Goal: Navigation & Orientation: Find specific page/section

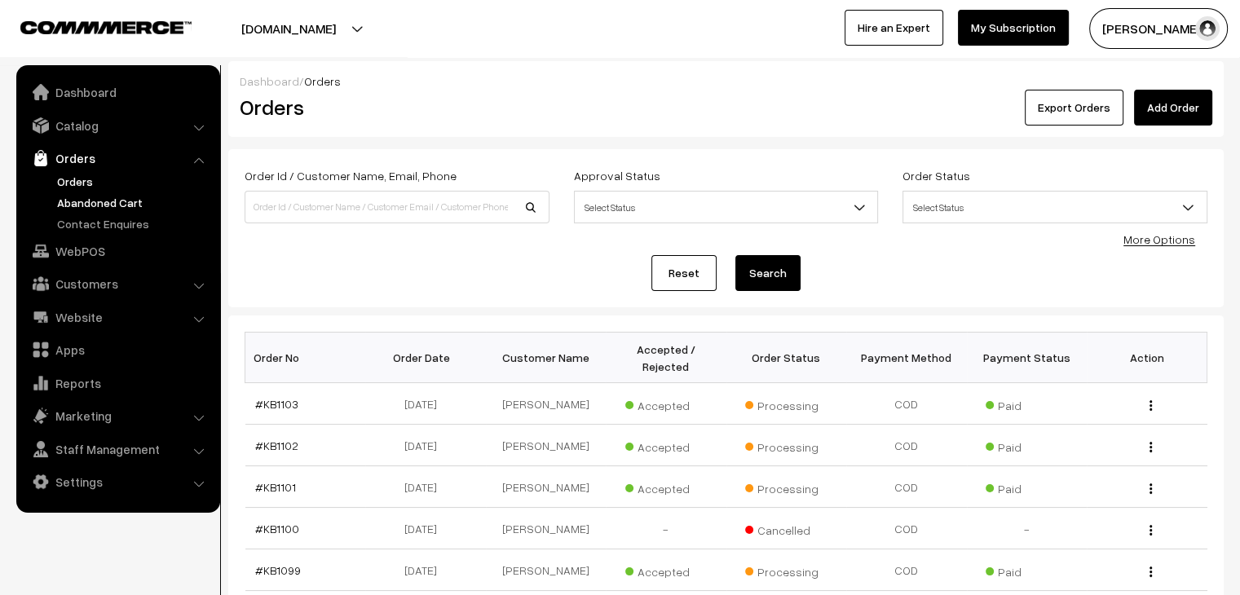
click at [90, 203] on link "Abandoned Cart" at bounding box center [133, 202] width 161 height 17
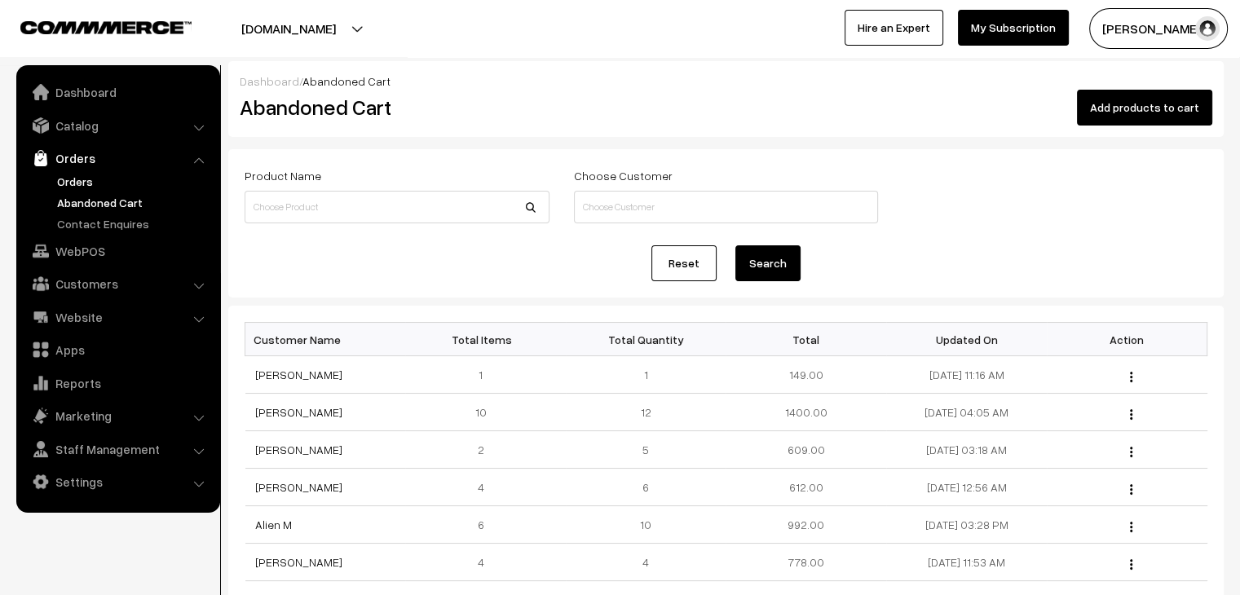
click at [93, 183] on link "Orders" at bounding box center [133, 181] width 161 height 17
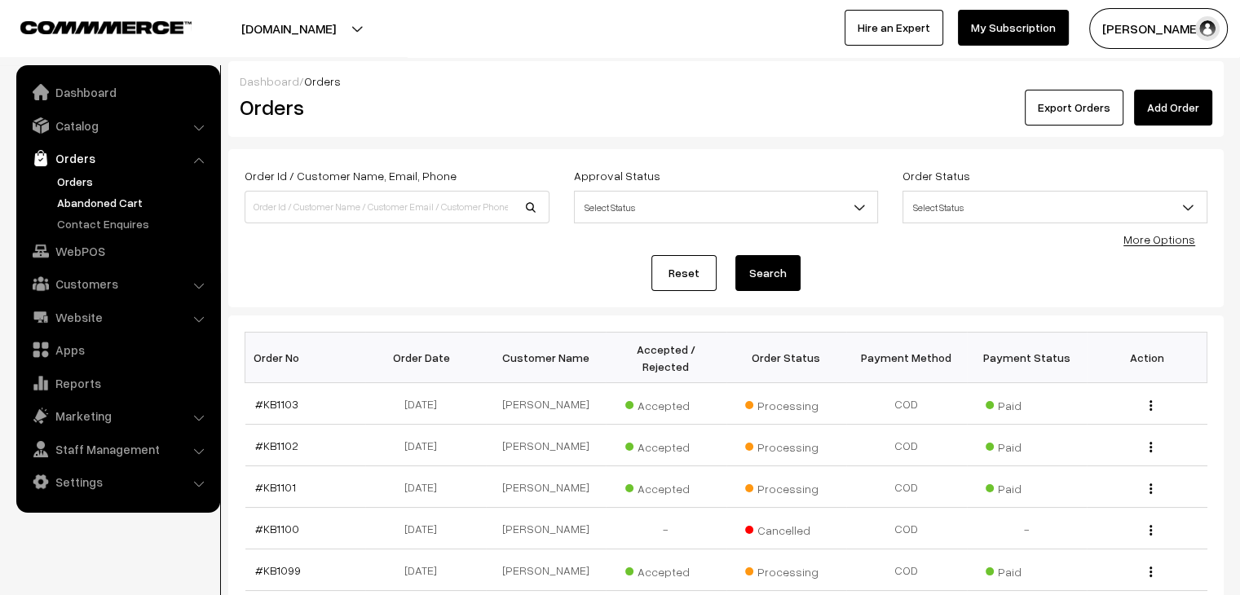
click at [106, 203] on link "Abandoned Cart" at bounding box center [133, 202] width 161 height 17
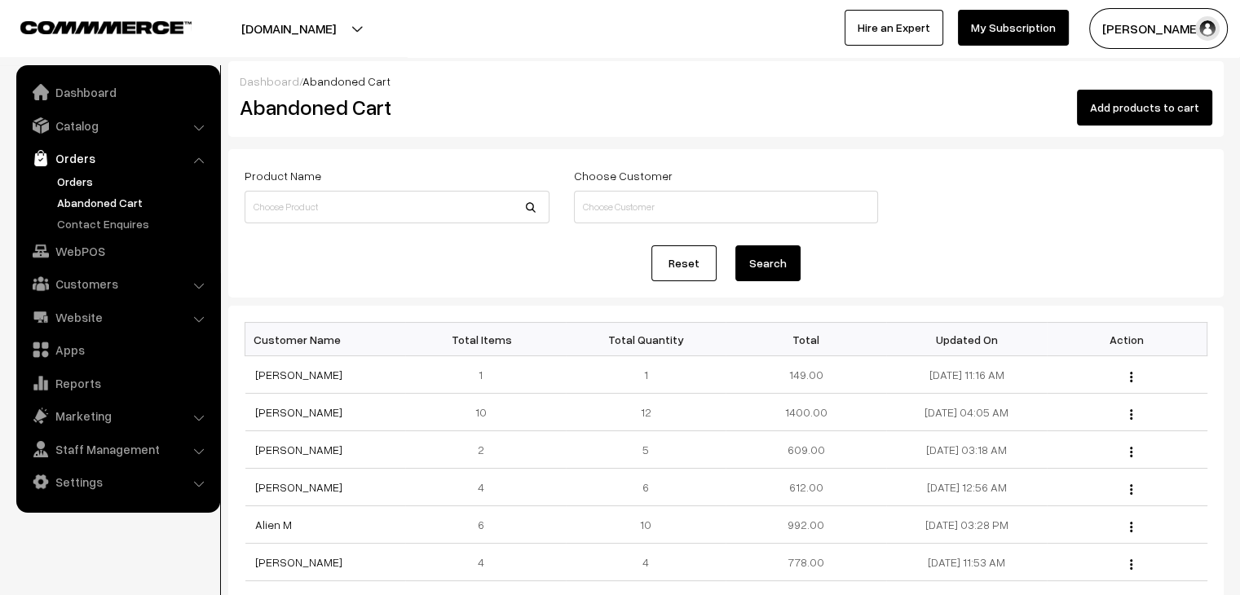
click at [73, 180] on link "Orders" at bounding box center [133, 181] width 161 height 17
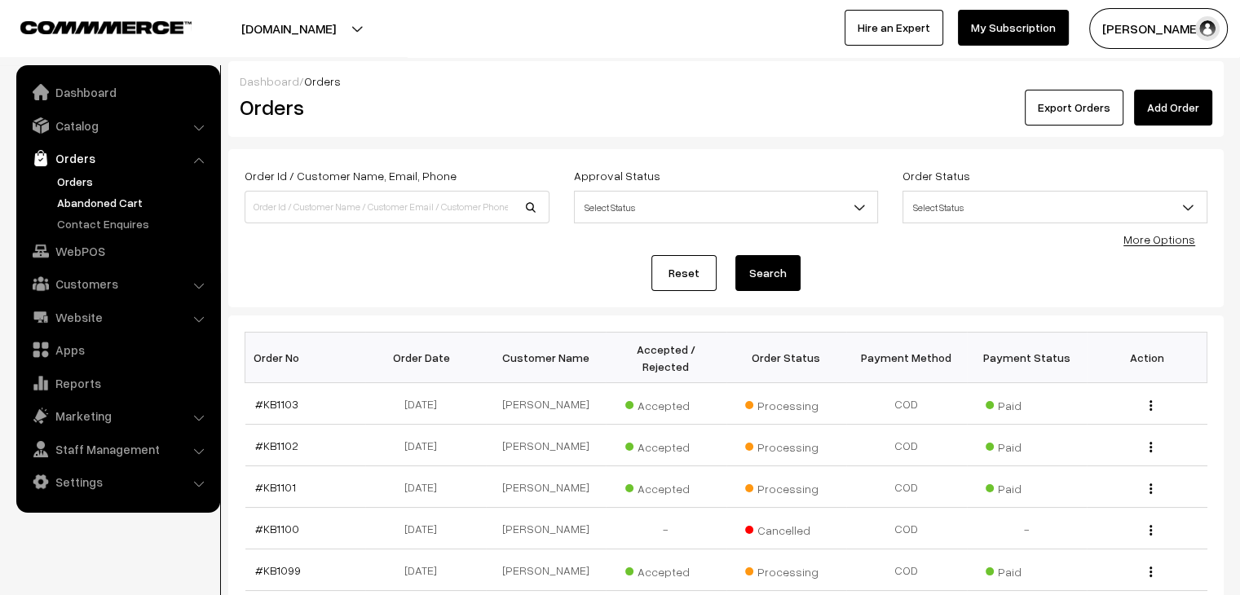
click at [98, 208] on link "Abandoned Cart" at bounding box center [133, 202] width 161 height 17
drag, startPoint x: 0, startPoint y: 0, endPoint x: 99, endPoint y: 202, distance: 224.9
click at [99, 202] on link "Abandoned Cart" at bounding box center [133, 202] width 161 height 17
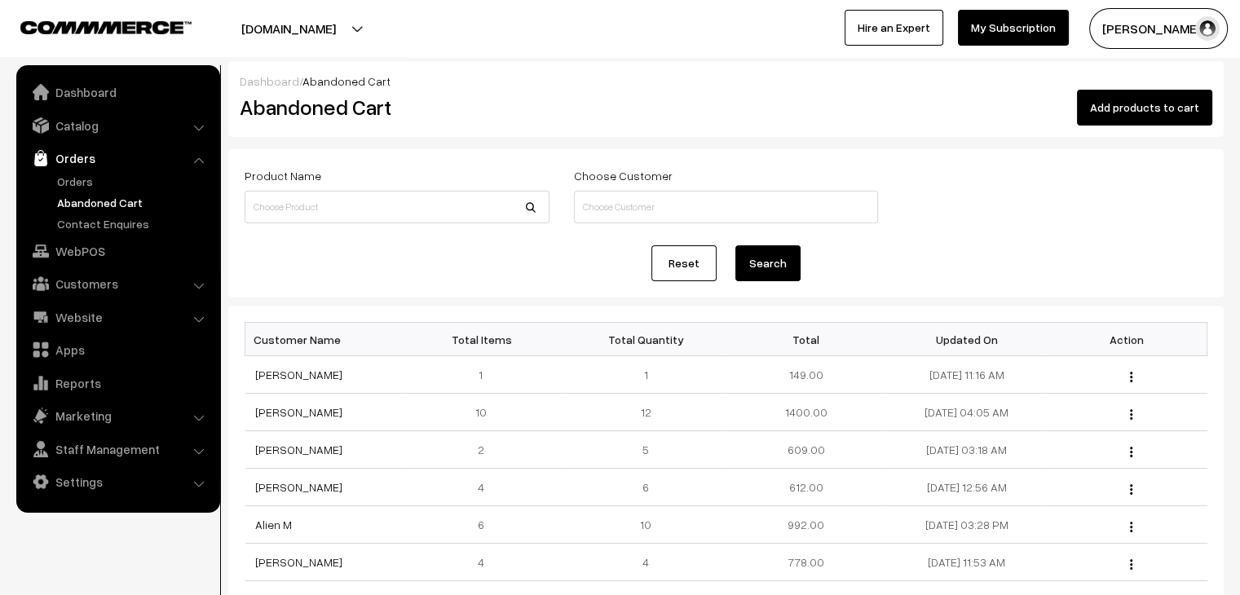
click at [72, 171] on link "Orders" at bounding box center [117, 157] width 194 height 29
click at [70, 182] on link "Orders" at bounding box center [133, 181] width 161 height 17
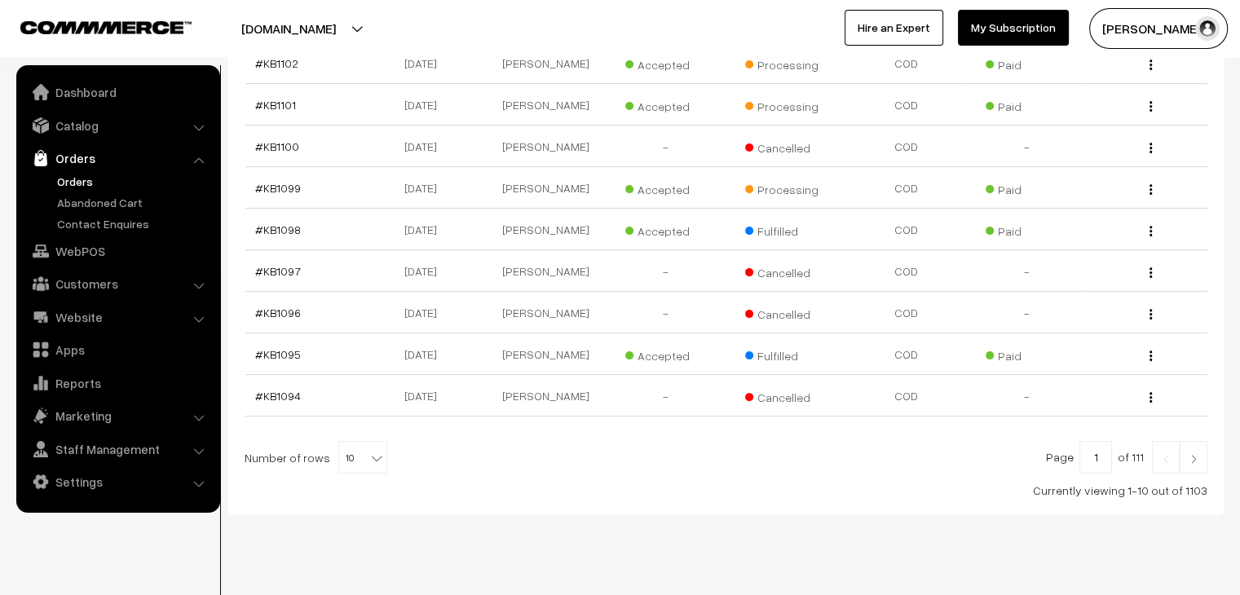
scroll to position [389, 0]
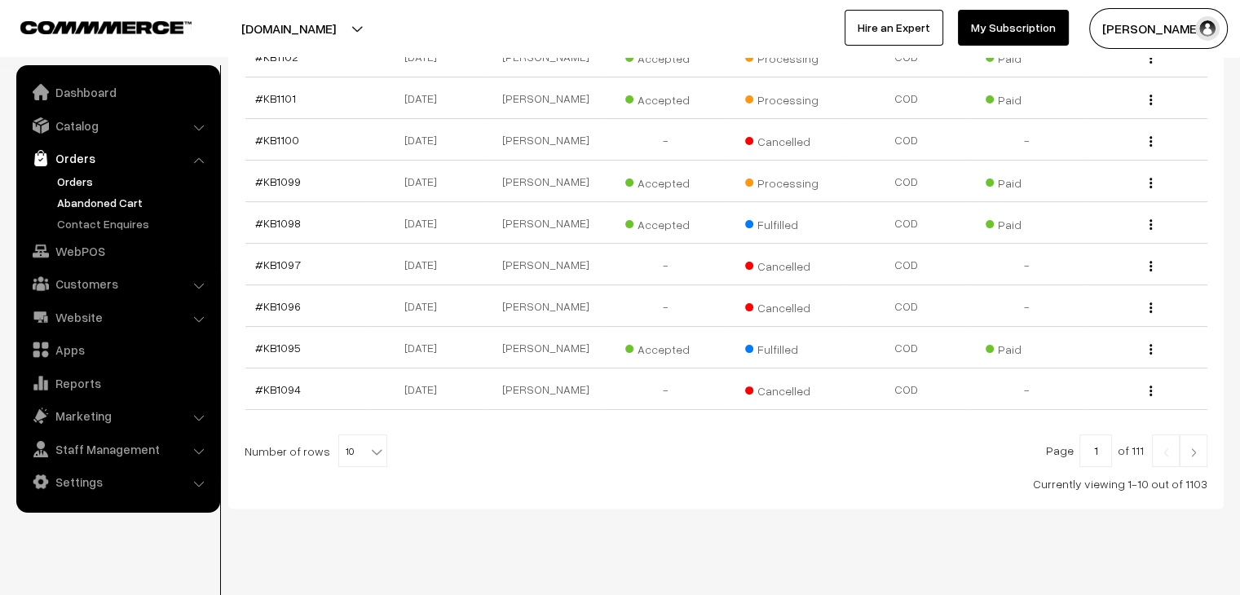
click at [128, 196] on link "Abandoned Cart" at bounding box center [133, 202] width 161 height 17
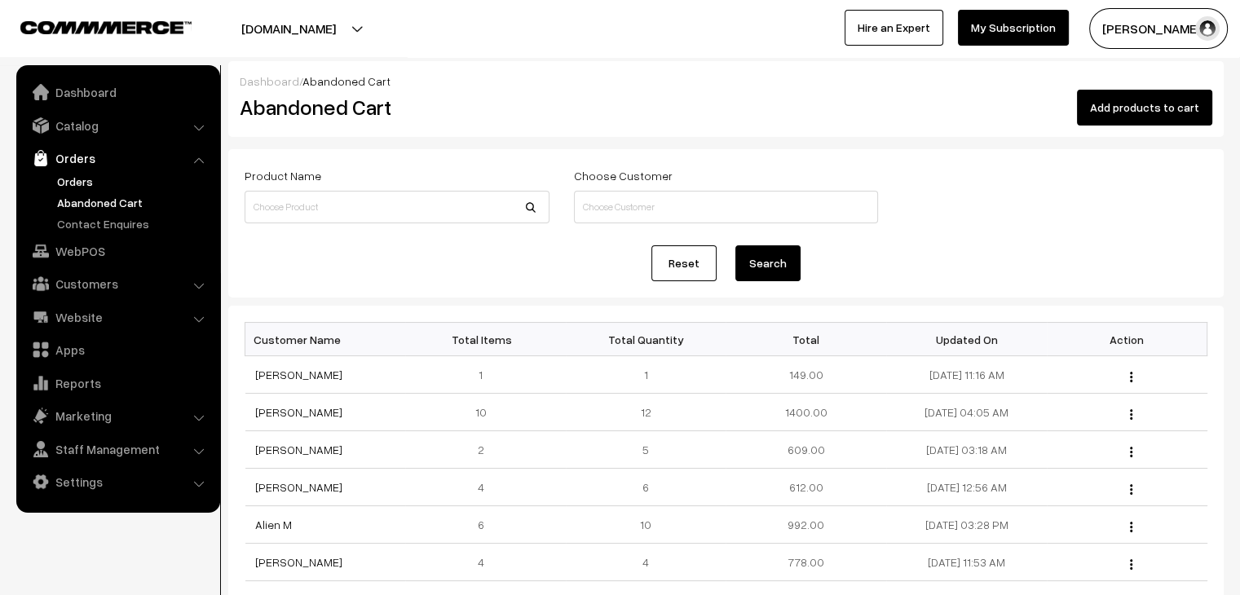
click at [68, 183] on link "Orders" at bounding box center [133, 181] width 161 height 17
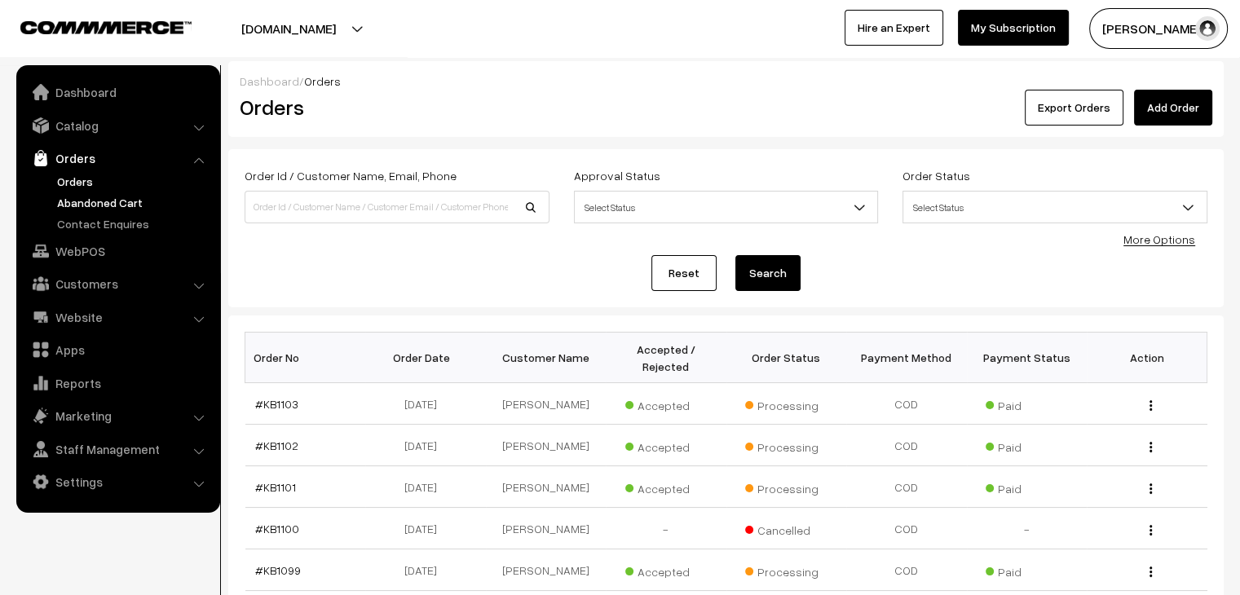
click at [97, 196] on link "Abandoned Cart" at bounding box center [133, 202] width 161 height 17
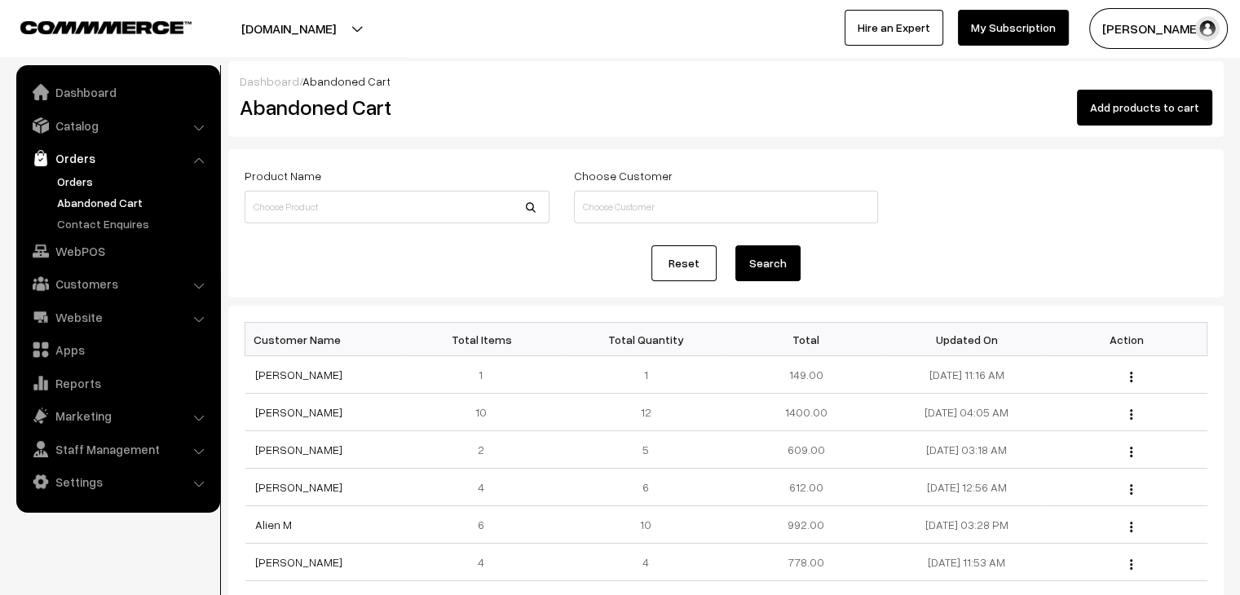
click at [84, 178] on link "Orders" at bounding box center [133, 181] width 161 height 17
click at [95, 184] on link "Orders" at bounding box center [133, 181] width 161 height 17
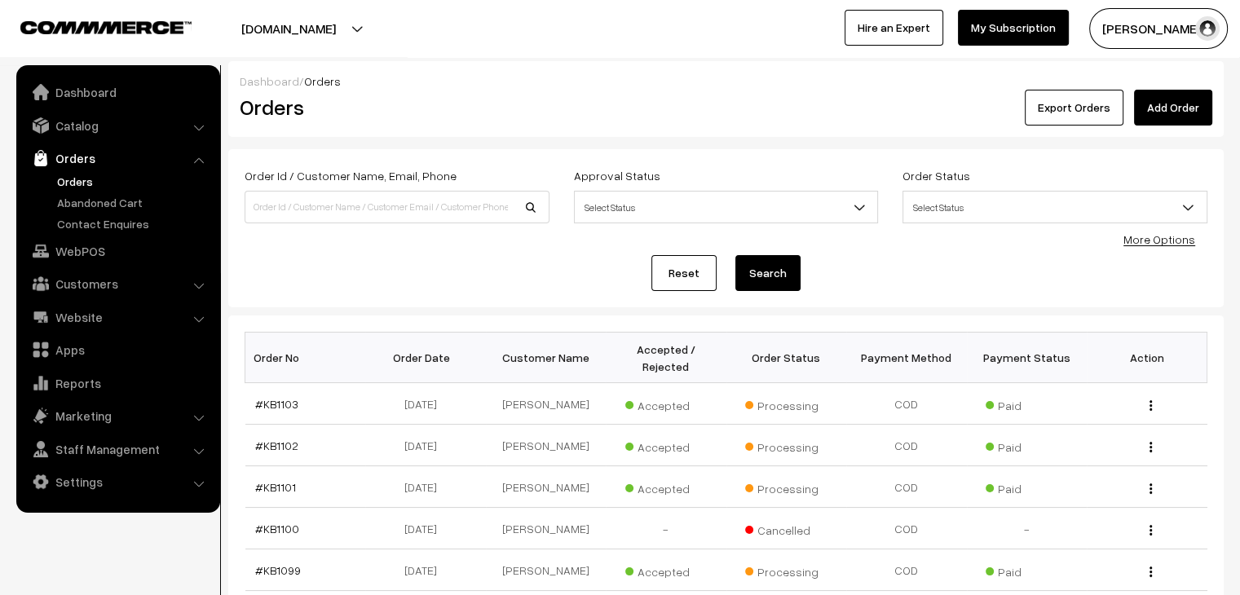
click at [70, 184] on link "Orders" at bounding box center [133, 181] width 161 height 17
click at [80, 195] on link "Abandoned Cart" at bounding box center [133, 202] width 161 height 17
click at [104, 187] on link "Orders" at bounding box center [133, 181] width 161 height 17
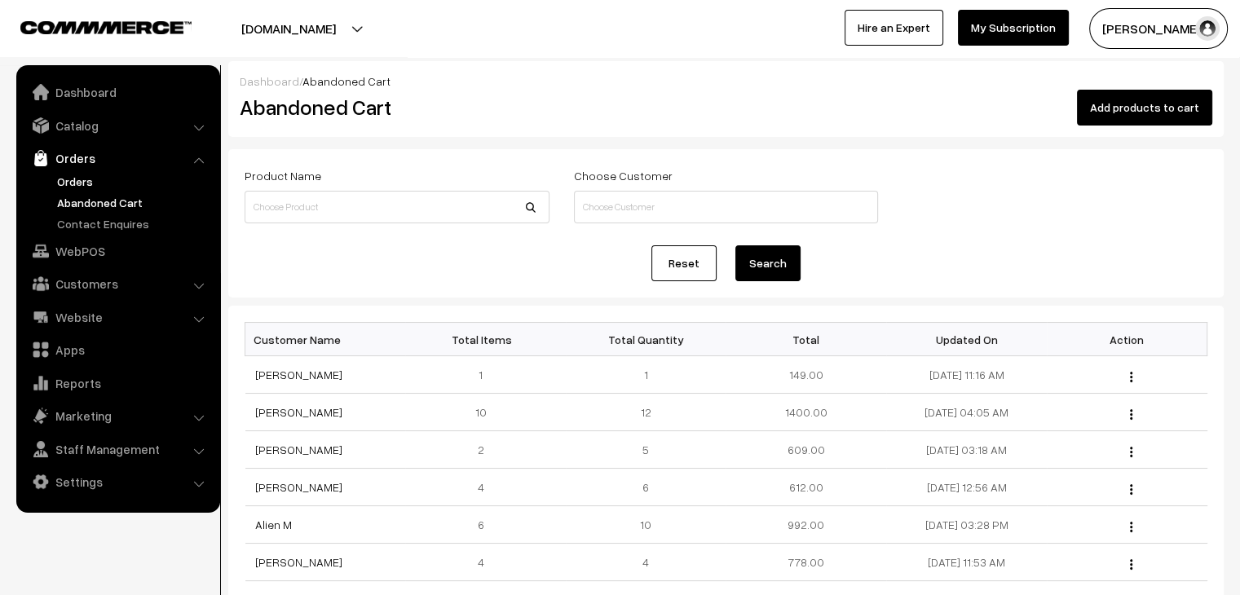
click at [84, 186] on link "Orders" at bounding box center [133, 181] width 161 height 17
